Goal: Task Accomplishment & Management: Use online tool/utility

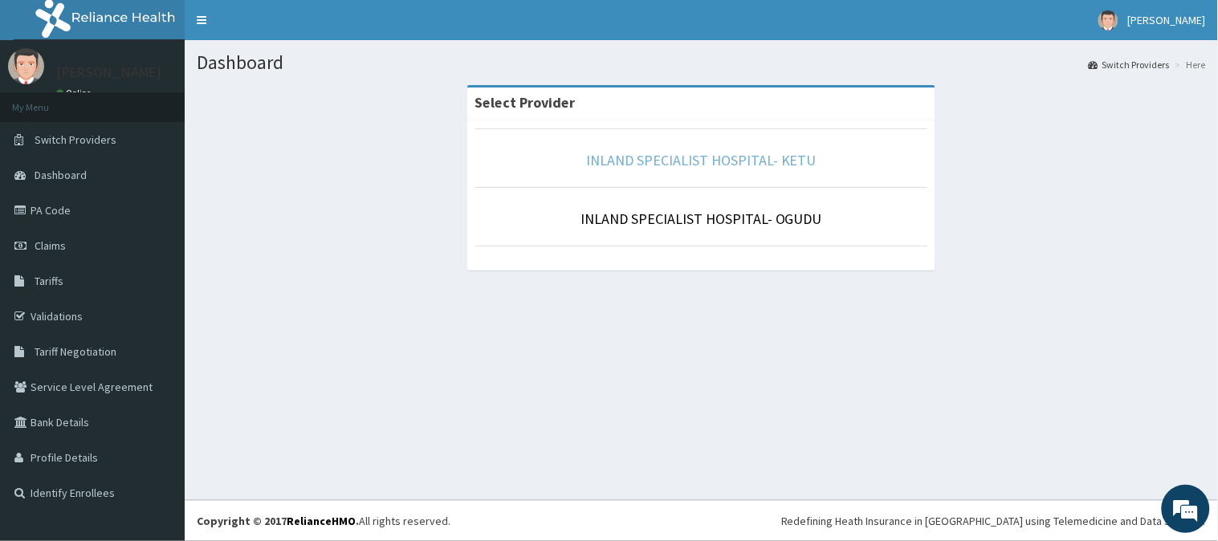
click at [707, 157] on link "INLAND SPECIALIST HOSPITAL- KETU" at bounding box center [701, 160] width 230 height 18
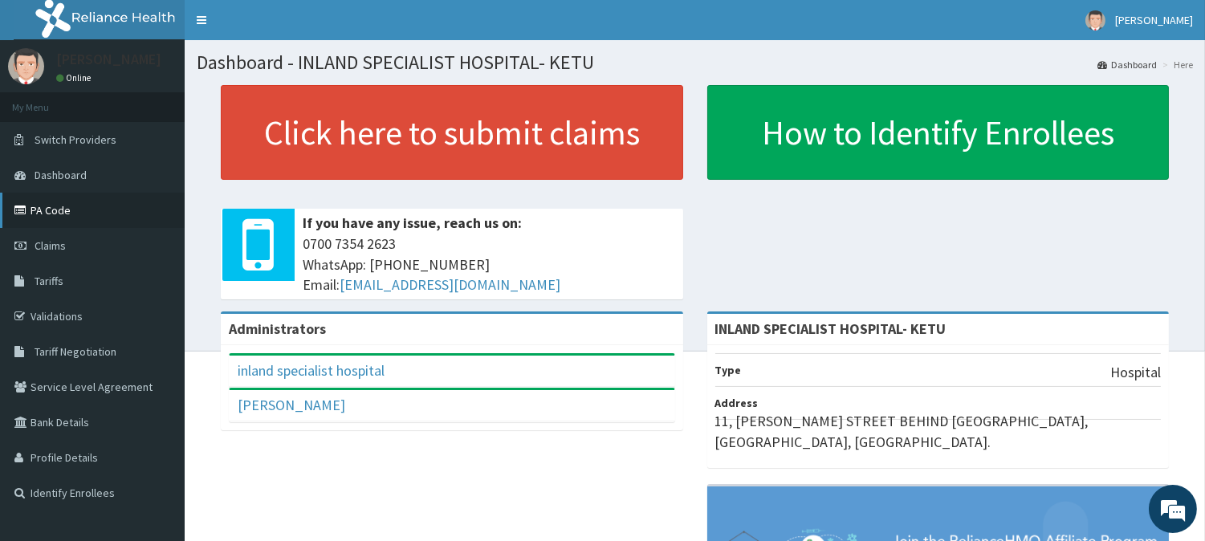
click at [64, 203] on link "PA Code" at bounding box center [92, 210] width 185 height 35
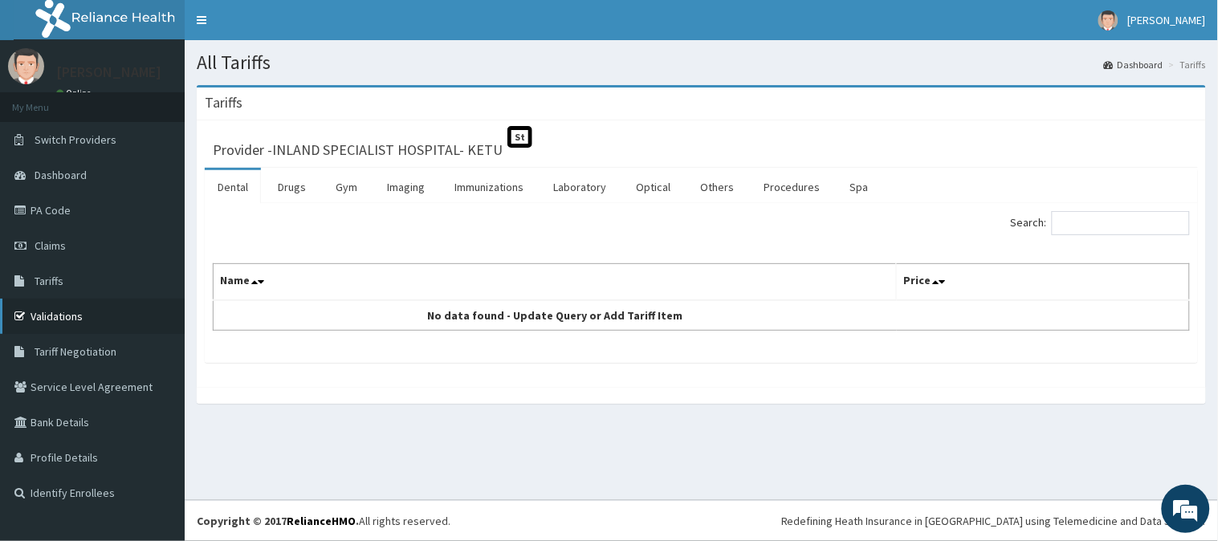
click at [81, 312] on link "Validations" at bounding box center [92, 316] width 185 height 35
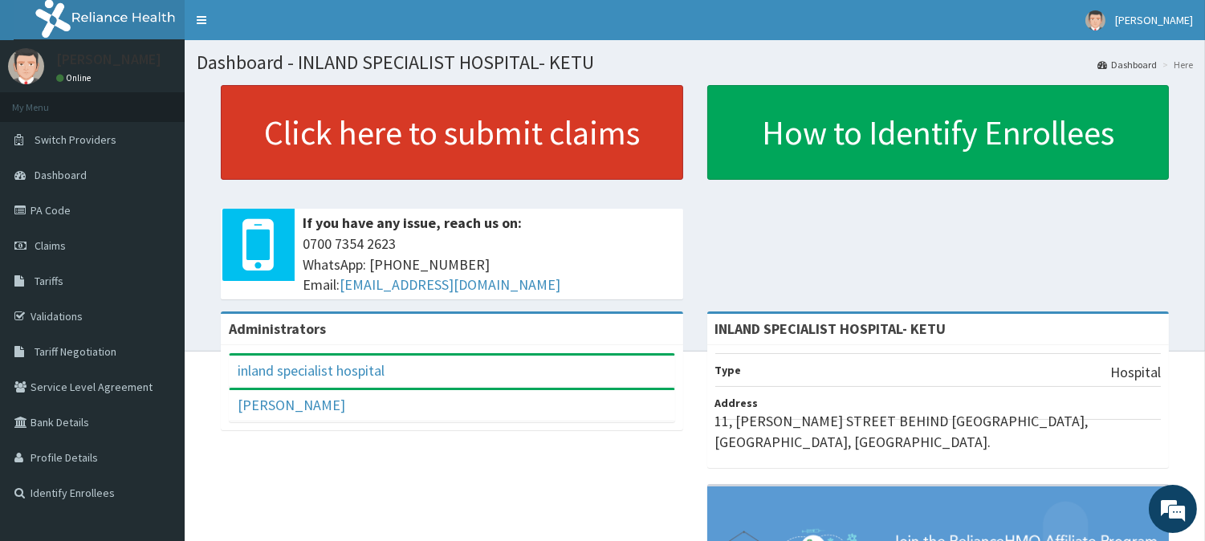
click at [418, 157] on link "Click here to submit claims" at bounding box center [452, 132] width 463 height 95
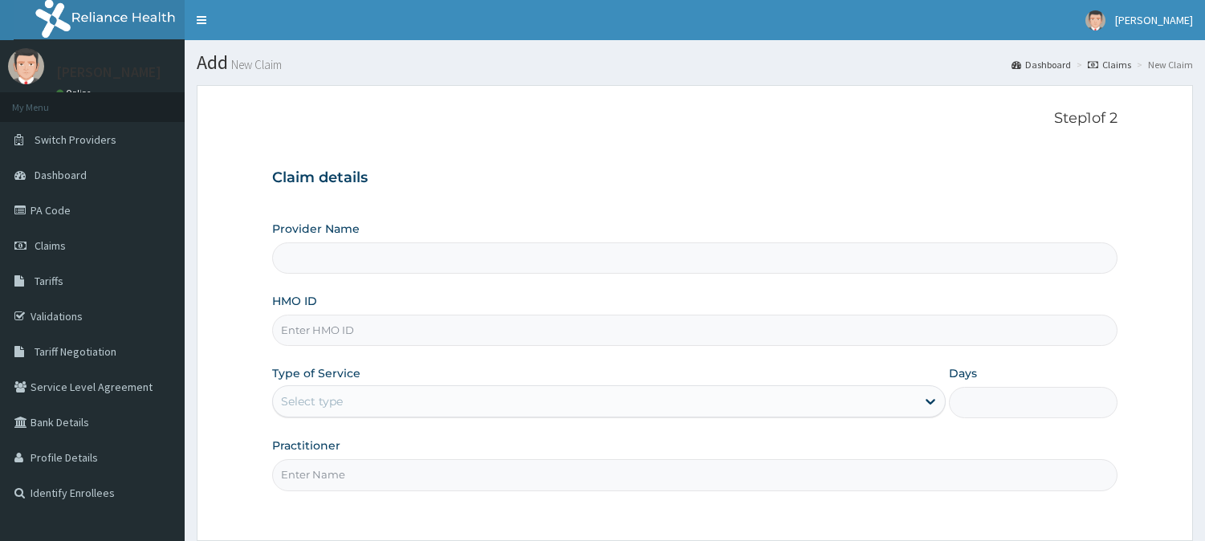
type input "INLAND SPECIALIST HOSPITAL- KETU"
click at [92, 212] on link "PA Code" at bounding box center [92, 210] width 185 height 35
